Goal: Navigation & Orientation: Find specific page/section

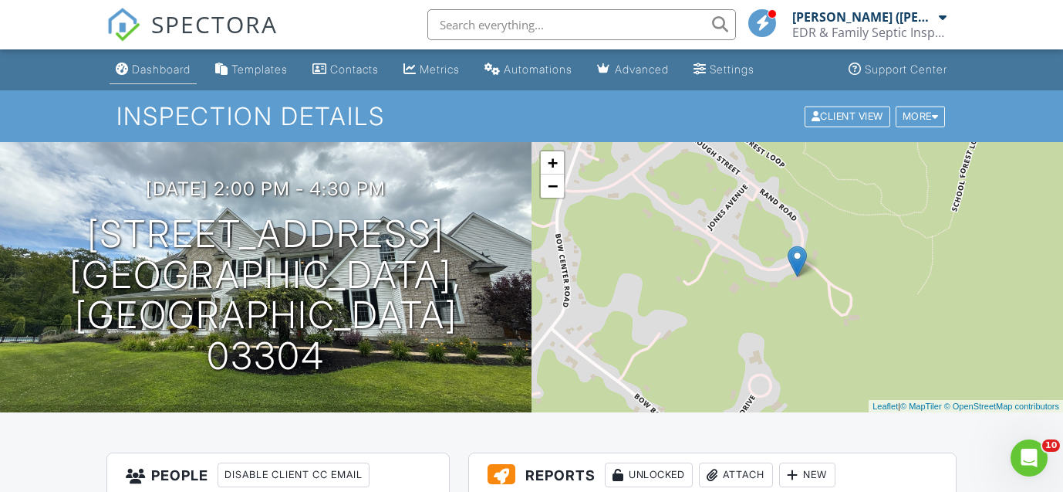
click at [166, 76] on link "Dashboard" at bounding box center [153, 70] width 87 height 29
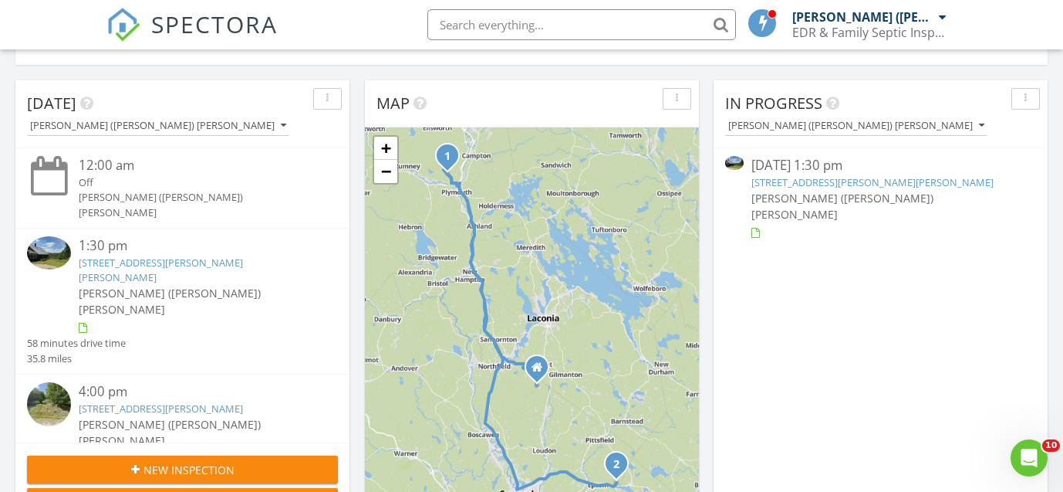
click at [813, 181] on link "43 Lower Beech Hill Rd, Campton, NH 03223" at bounding box center [873, 182] width 242 height 14
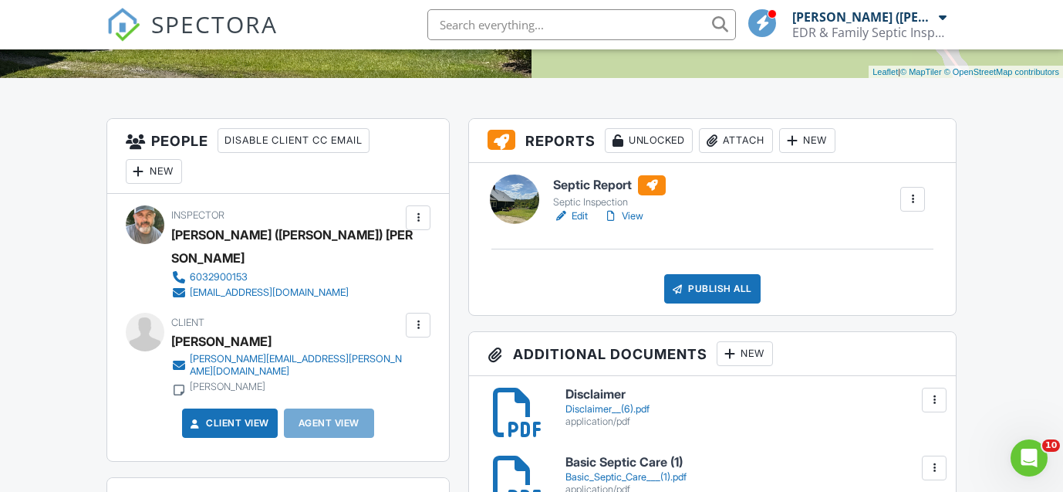
scroll to position [339, 0]
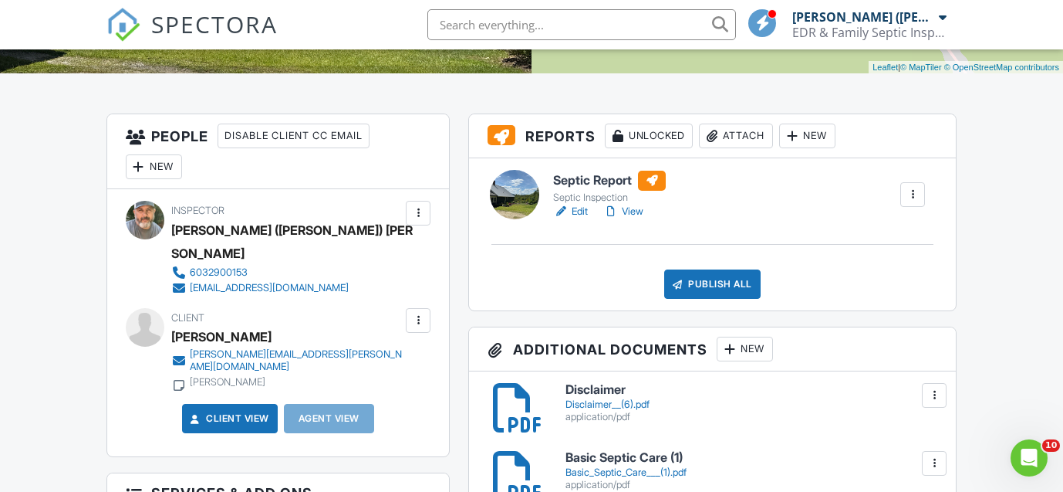
click at [582, 209] on link "Edit" at bounding box center [570, 211] width 35 height 15
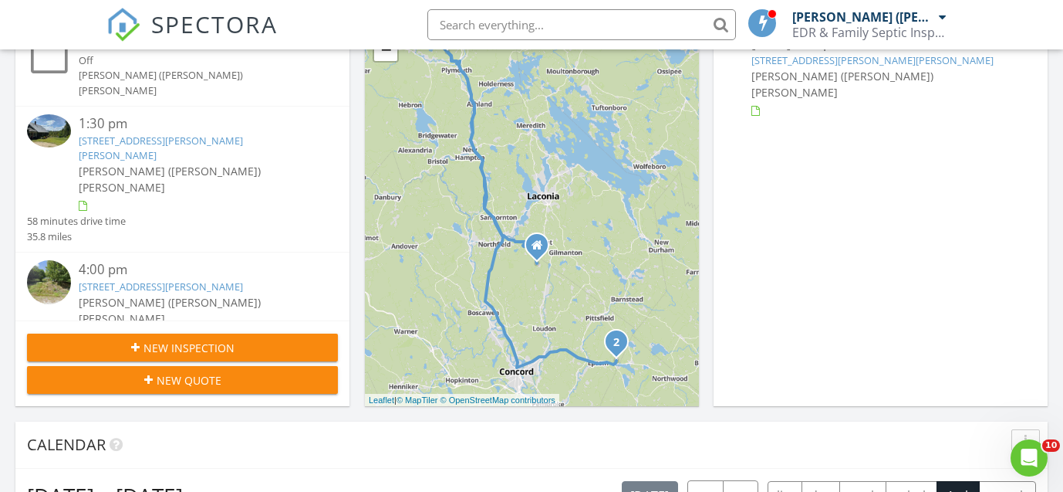
scroll to position [265, 0]
